Goal: Navigation & Orientation: Find specific page/section

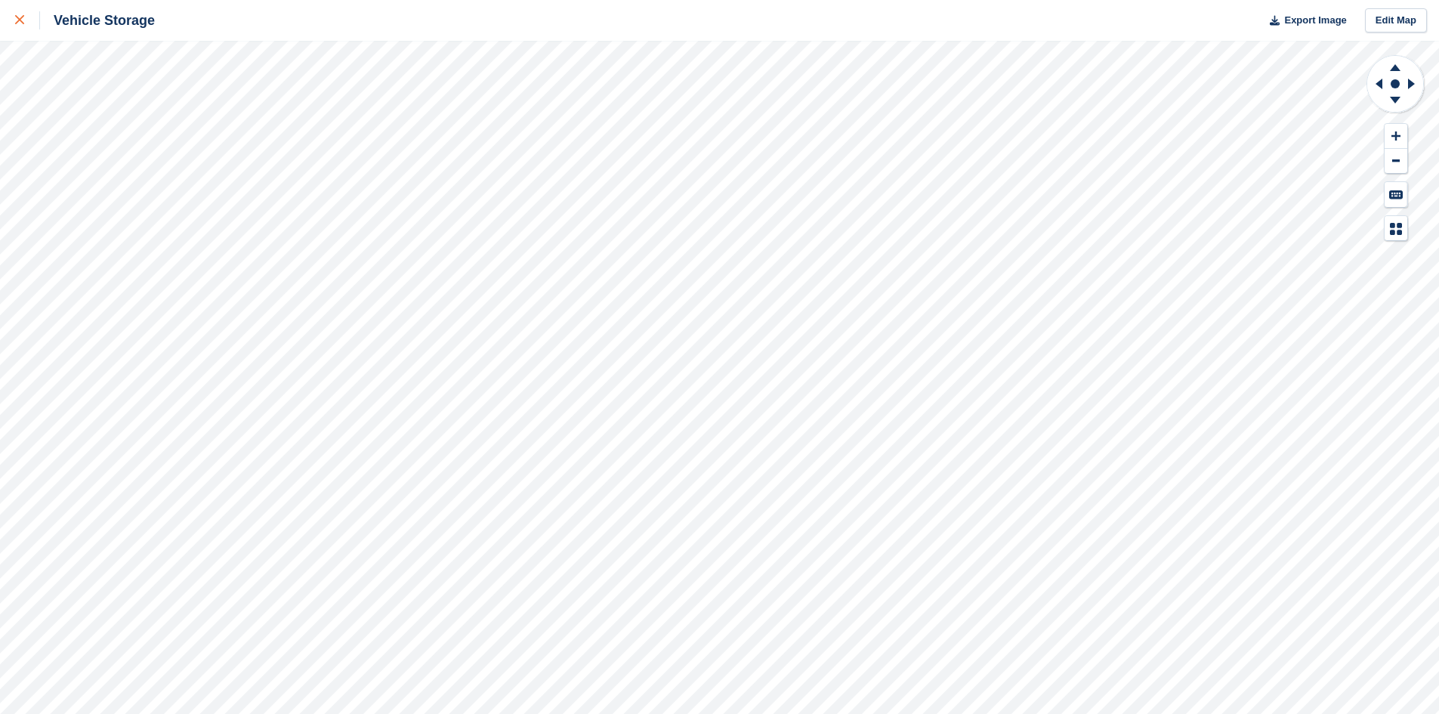
click at [22, 26] on div at bounding box center [27, 20] width 25 height 18
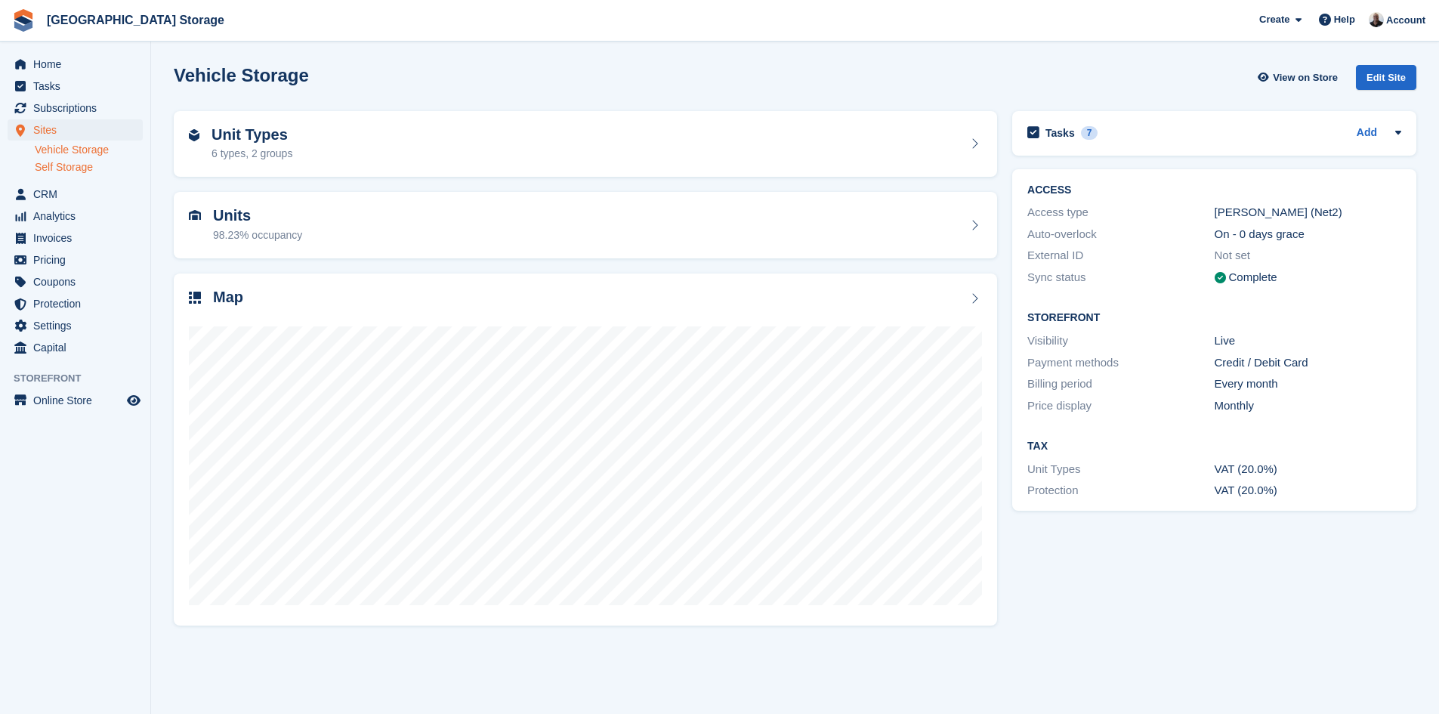
click at [51, 171] on link "Self Storage" at bounding box center [89, 167] width 108 height 14
click at [57, 149] on link "Vehicle Storage" at bounding box center [89, 150] width 108 height 14
click at [315, 145] on div "Unit Types 6 types, 2 groups" at bounding box center [585, 144] width 793 height 36
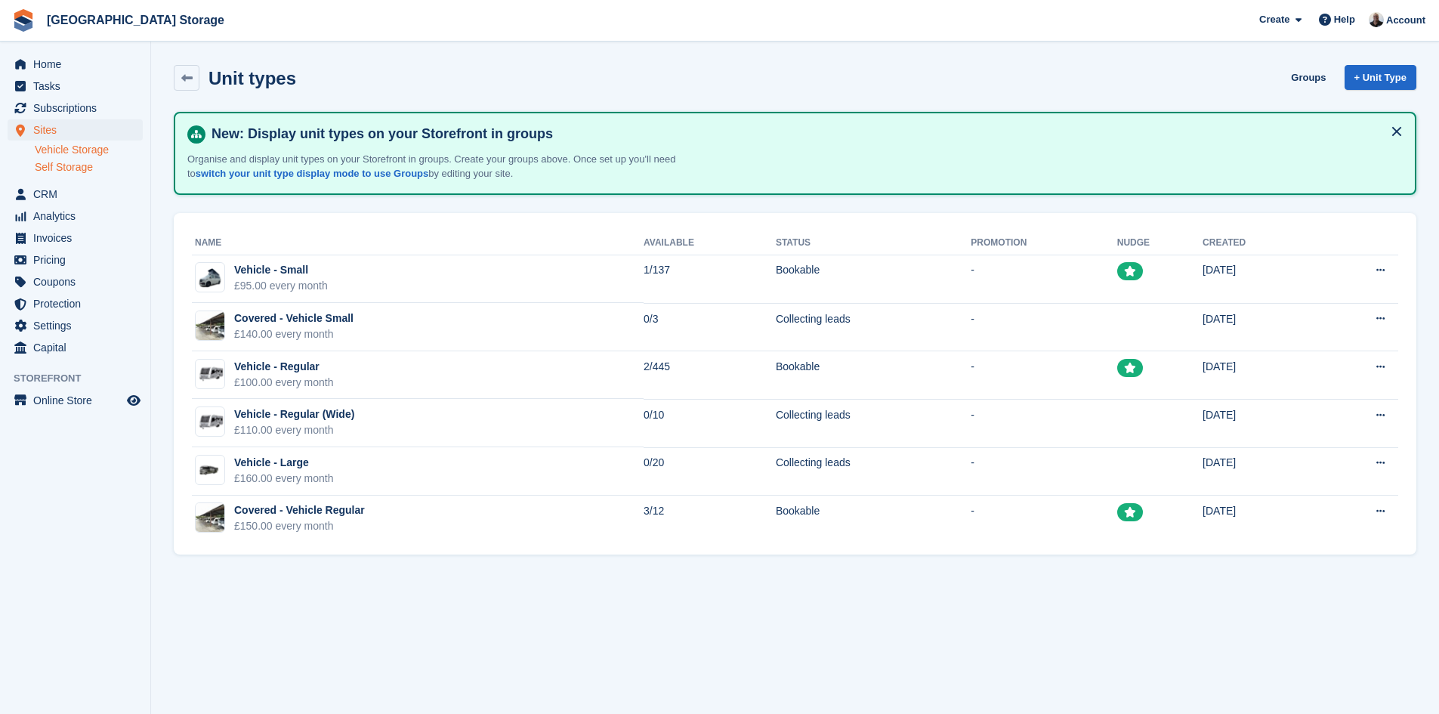
click at [86, 171] on link "Self Storage" at bounding box center [89, 167] width 108 height 14
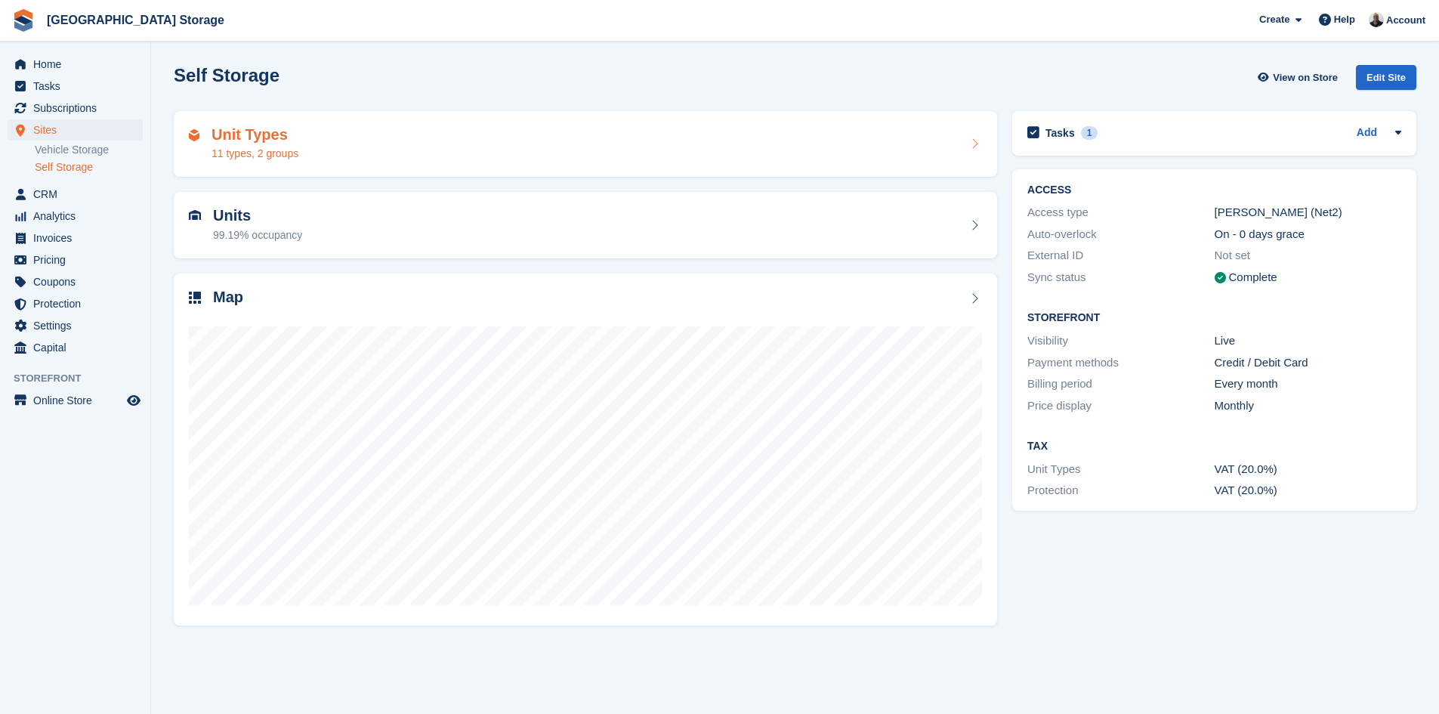
click at [370, 155] on div "Unit Types 11 types, 2 groups" at bounding box center [585, 144] width 793 height 36
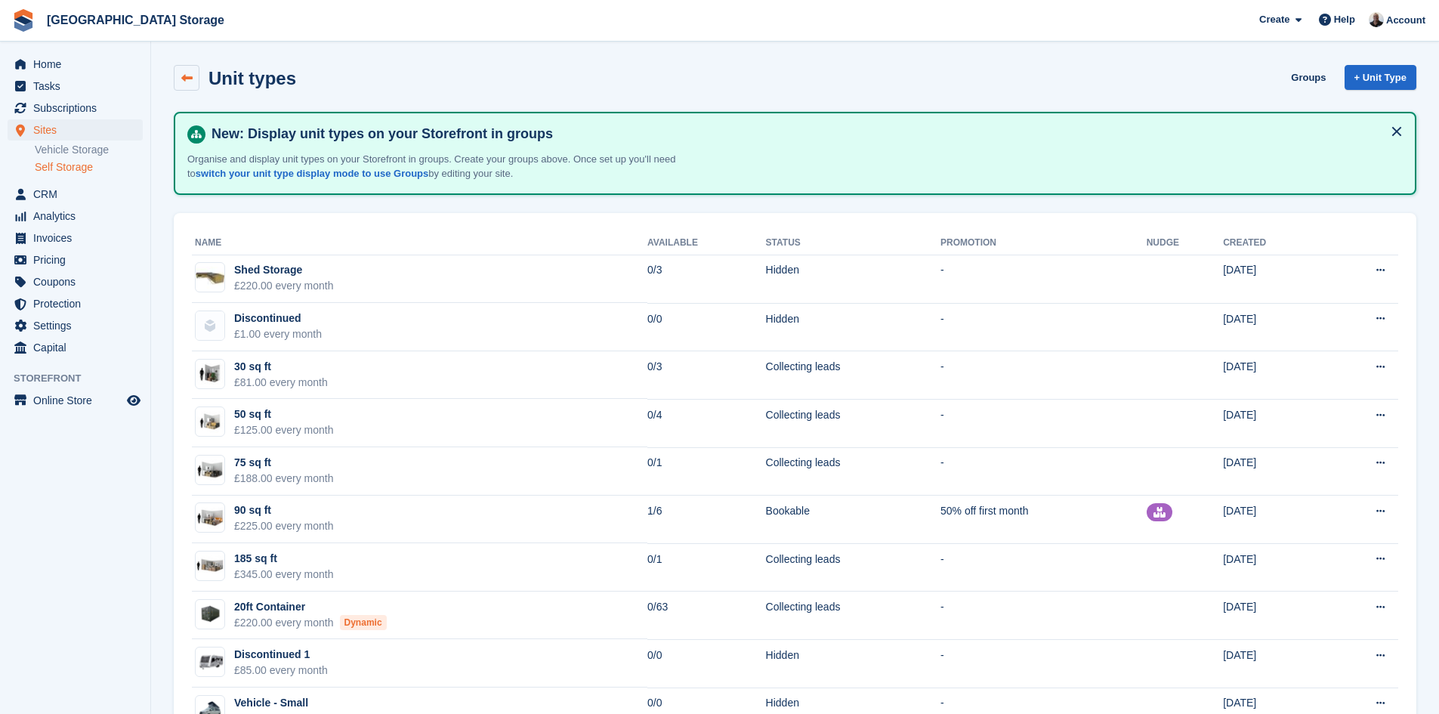
click at [187, 79] on icon at bounding box center [186, 77] width 11 height 11
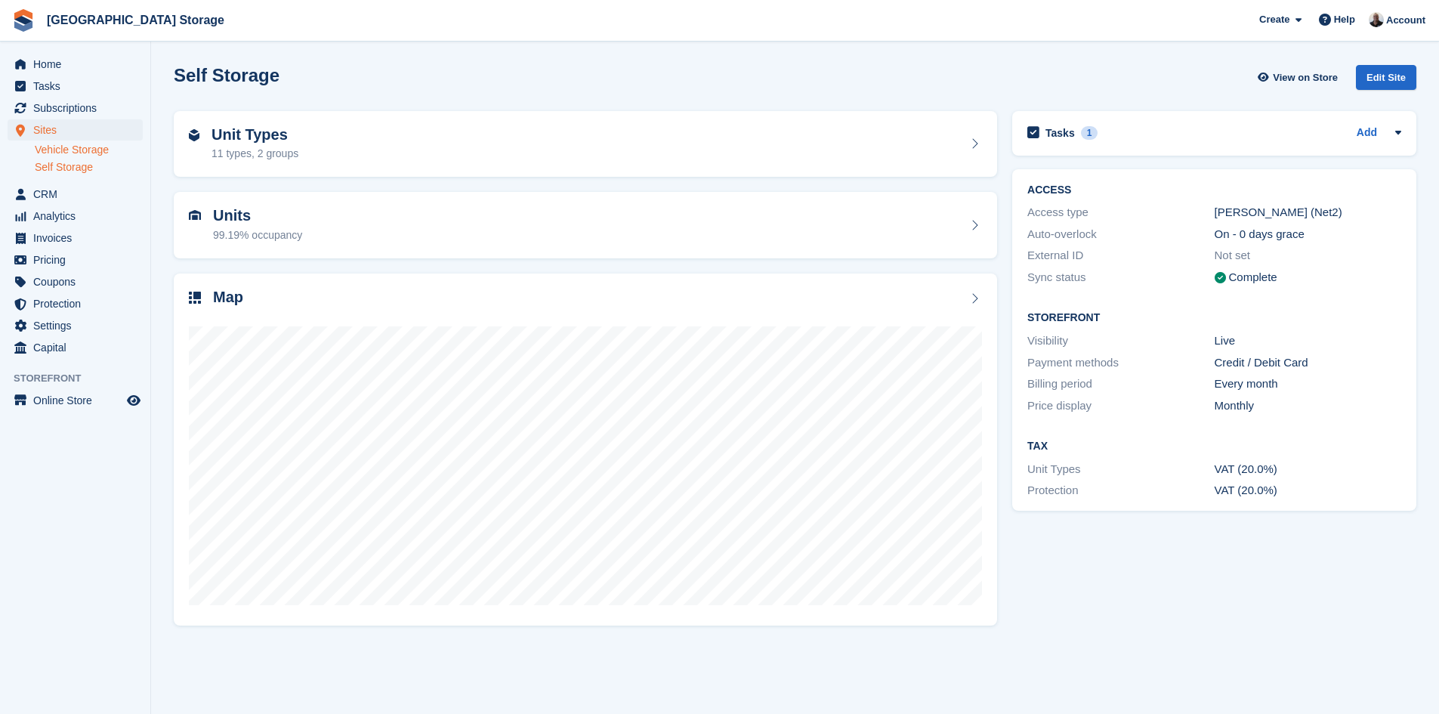
click at [39, 150] on link "Vehicle Storage" at bounding box center [89, 150] width 108 height 14
click at [67, 60] on span "Home" at bounding box center [78, 64] width 91 height 21
